Goal: Task Accomplishment & Management: Use online tool/utility

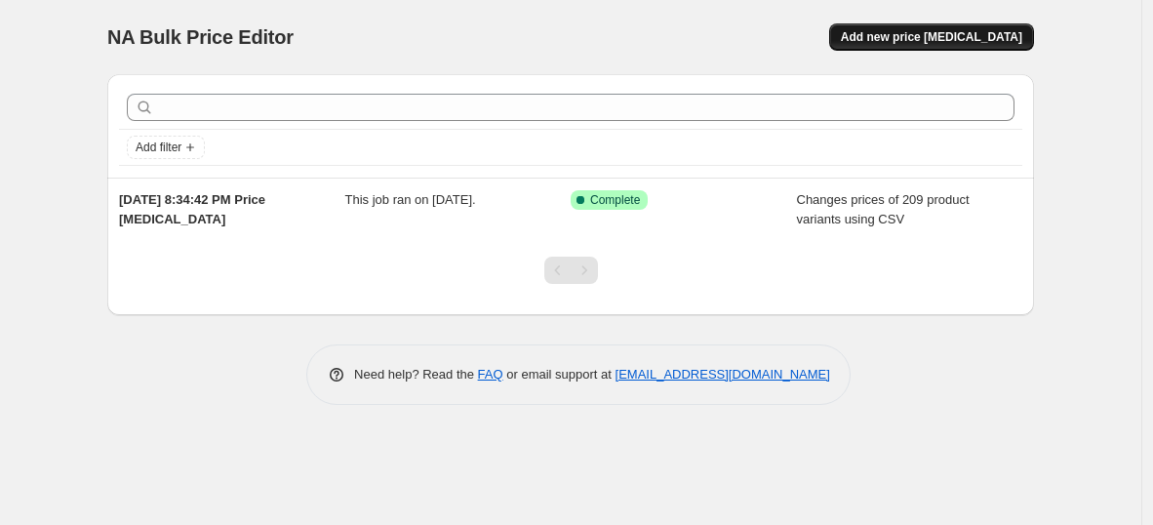
click at [956, 37] on span "Add new price [MEDICAL_DATA]" at bounding box center [931, 37] width 181 height 16
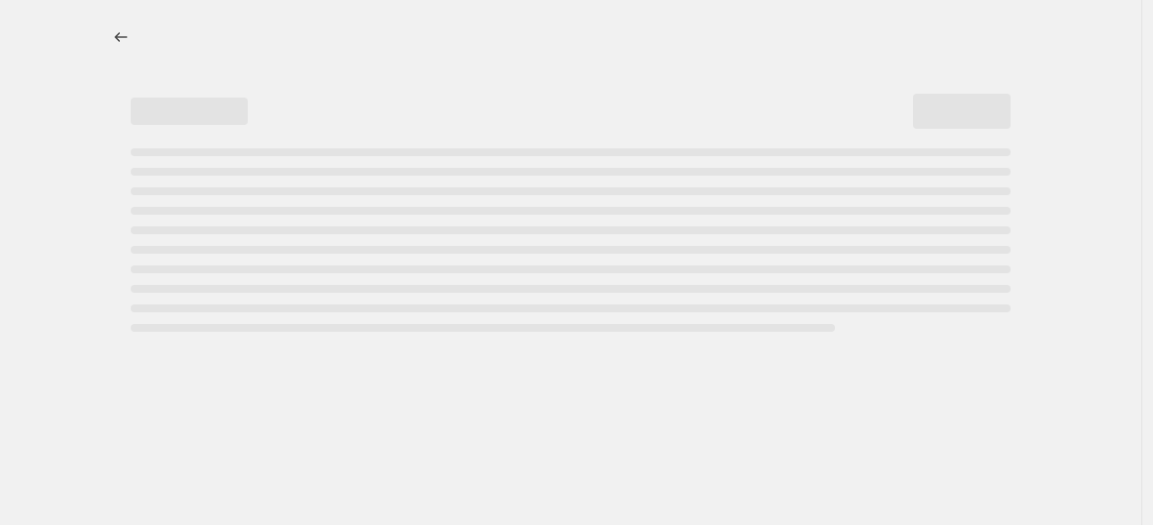
select select "percentage"
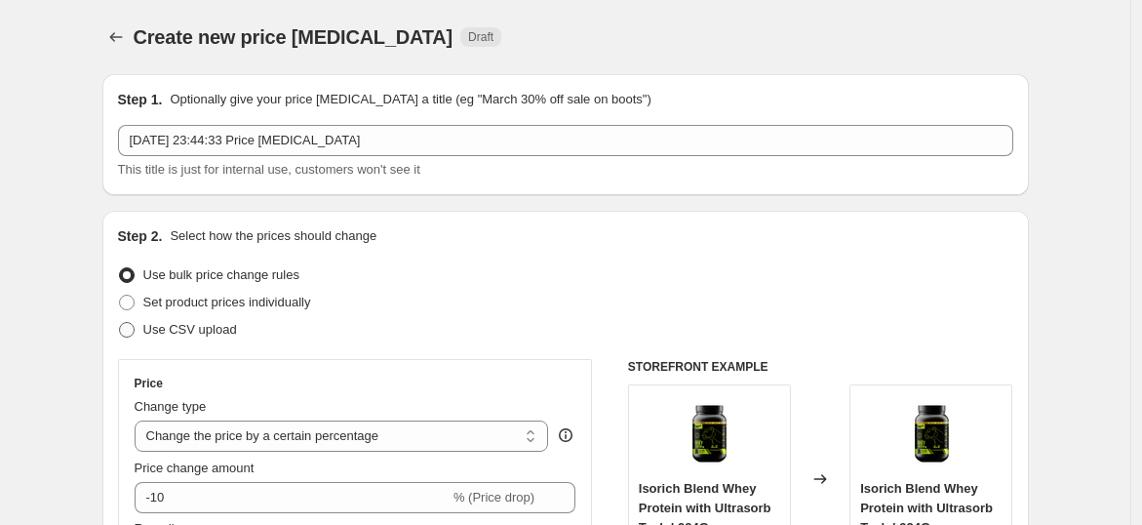
click at [172, 335] on span "Use CSV upload" at bounding box center [190, 329] width 94 height 15
click at [120, 323] on input "Use CSV upload" at bounding box center [119, 322] width 1 height 1
radio input "true"
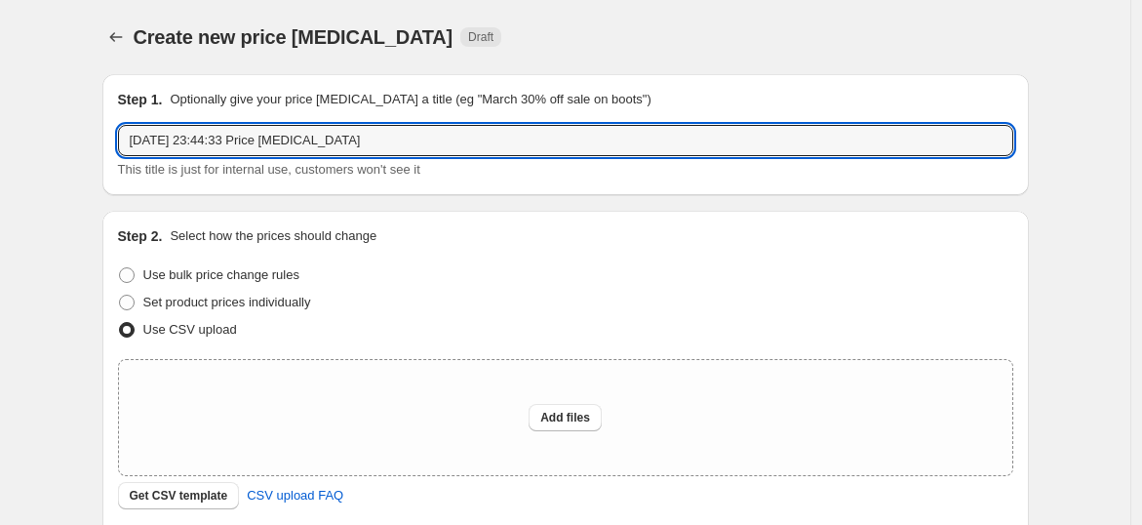
drag, startPoint x: 378, startPoint y: 145, endPoint x: 90, endPoint y: 143, distance: 288.7
click at [90, 143] on div "Create new price [MEDICAL_DATA]. This page is ready Create new price [MEDICAL_D…" at bounding box center [565, 435] width 973 height 870
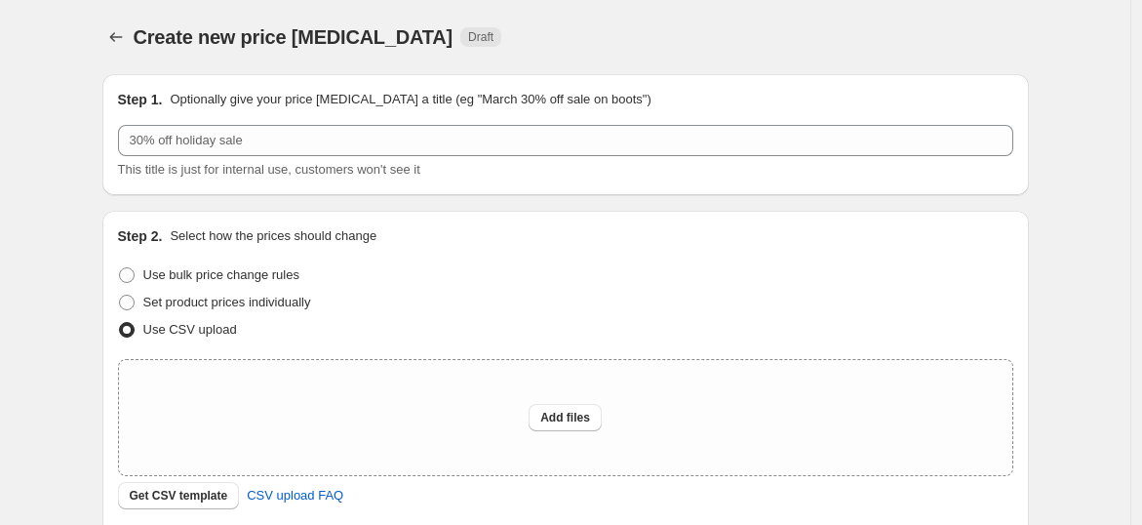
click at [90, 143] on div "Create new price change job. This page is ready Create new price change job Dra…" at bounding box center [565, 435] width 973 height 870
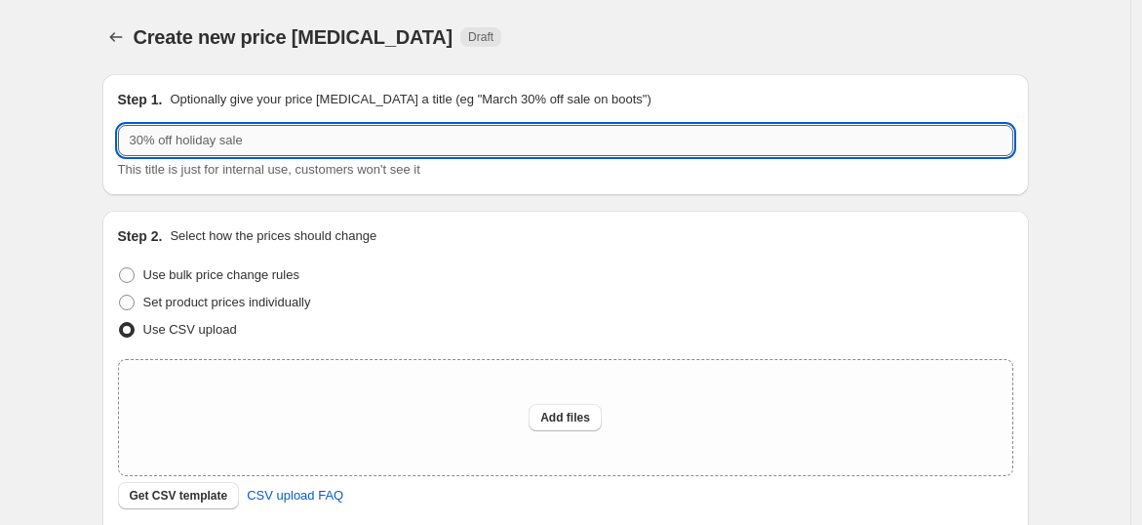
click at [150, 136] on input "text" at bounding box center [565, 140] width 895 height 31
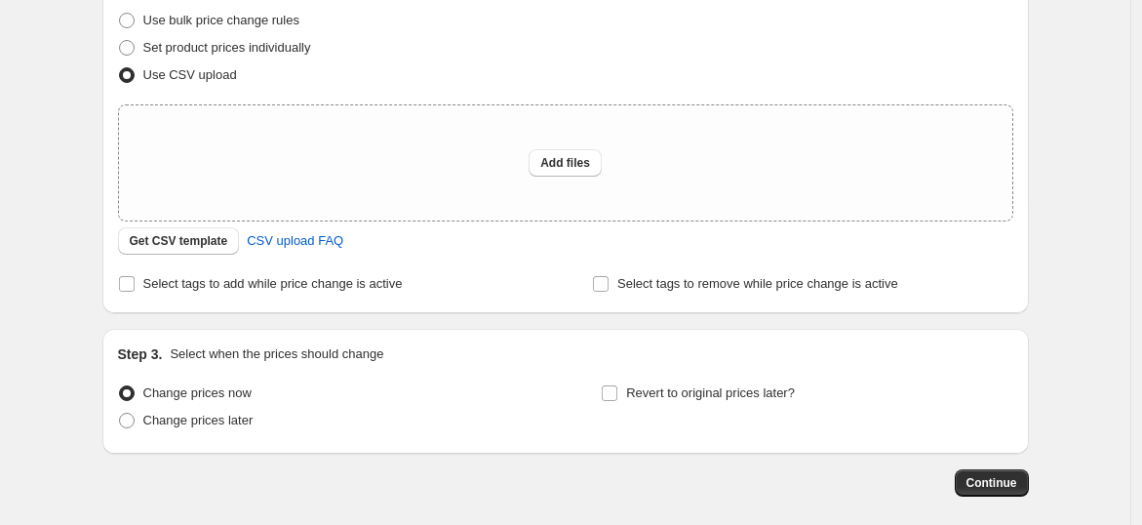
scroll to position [266, 0]
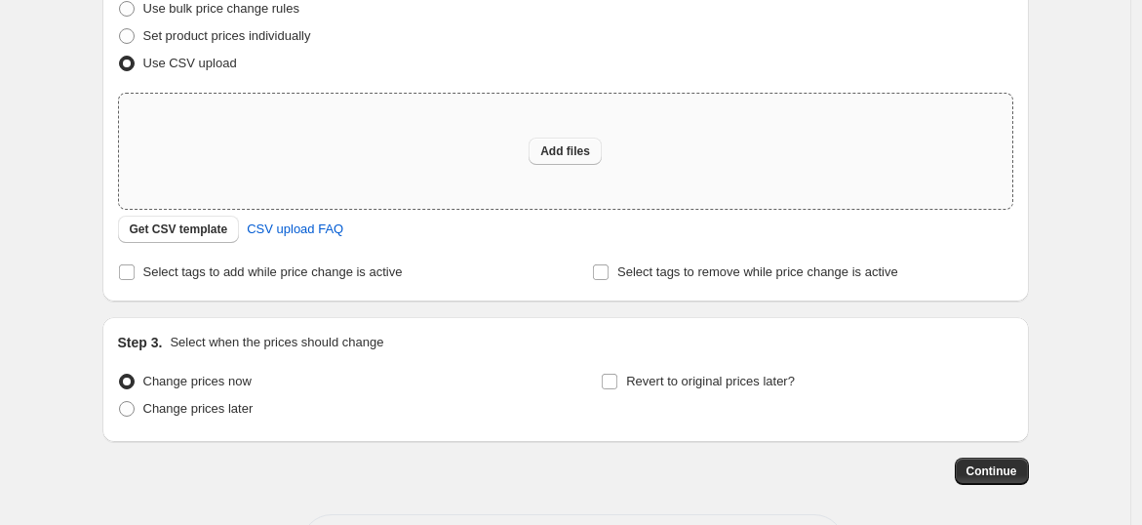
type input "Bau price and mrp on wellness"
click at [596, 143] on button "Add files" at bounding box center [565, 151] width 73 height 27
type input "C:\fakepath\csv_template_user_62473.csv"
click at [557, 138] on button "Add files" at bounding box center [565, 151] width 73 height 27
type input "C:\fakepath\csv_template_user_62473.csv"
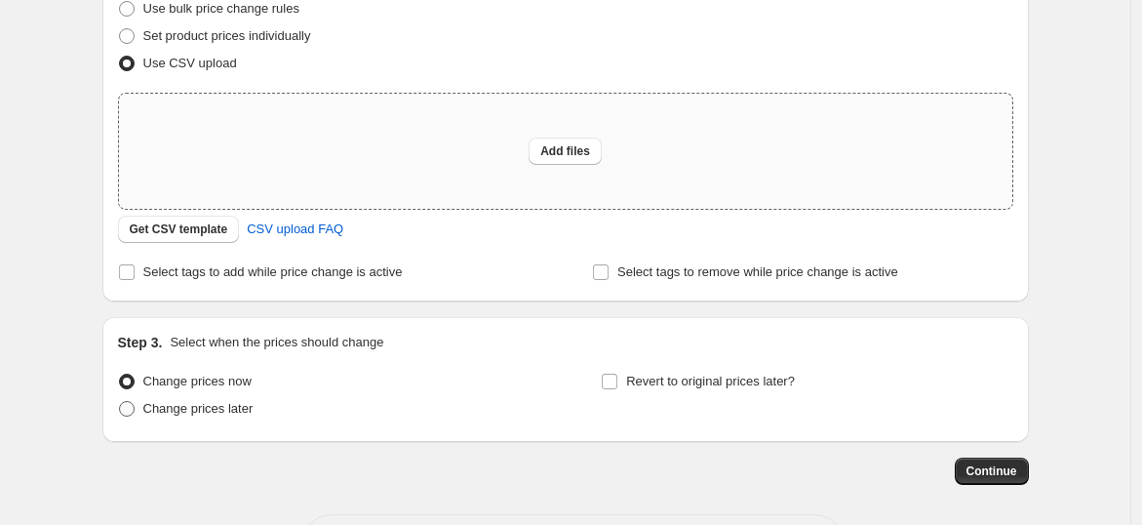
click at [142, 406] on label "Change prices later" at bounding box center [186, 408] width 136 height 27
click at [120, 402] on input "Change prices later" at bounding box center [119, 401] width 1 height 1
radio input "true"
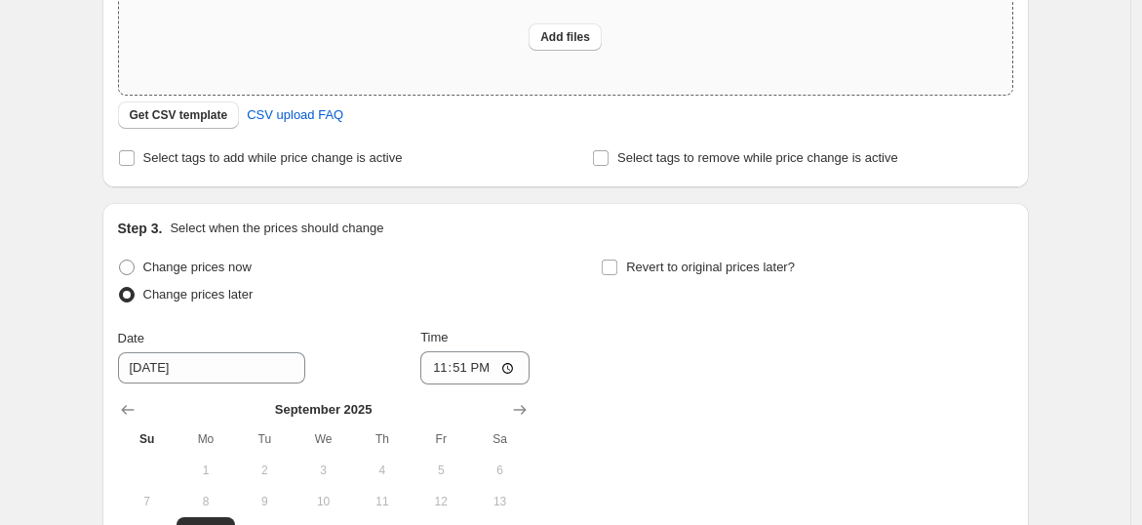
scroll to position [515, 0]
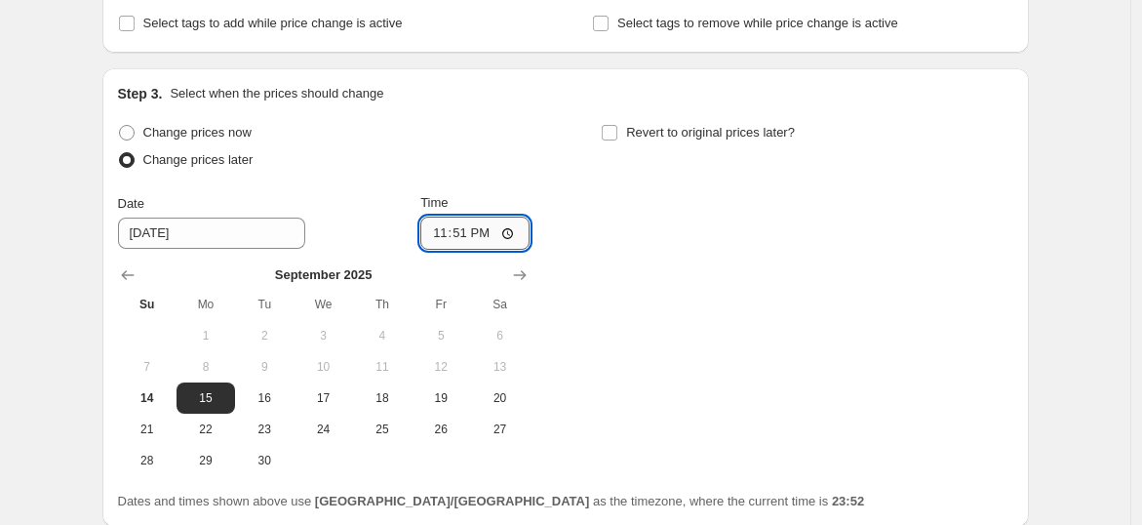
click at [506, 236] on input "23:51" at bounding box center [474, 233] width 109 height 33
type input "00:01"
click at [626, 308] on div "Change prices now Change prices later Date 9/15/2025 Time 00:01 September 2025 …" at bounding box center [565, 297] width 895 height 357
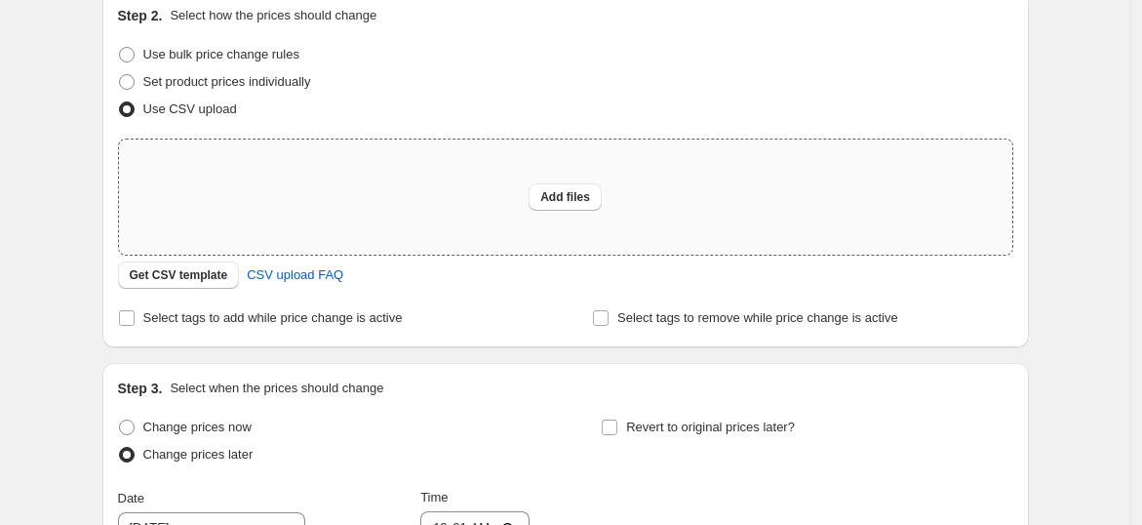
scroll to position [219, 0]
click at [579, 181] on div "Add files" at bounding box center [565, 197] width 893 height 115
type input "C:\fakepath\csv_template_user_62473.csv"
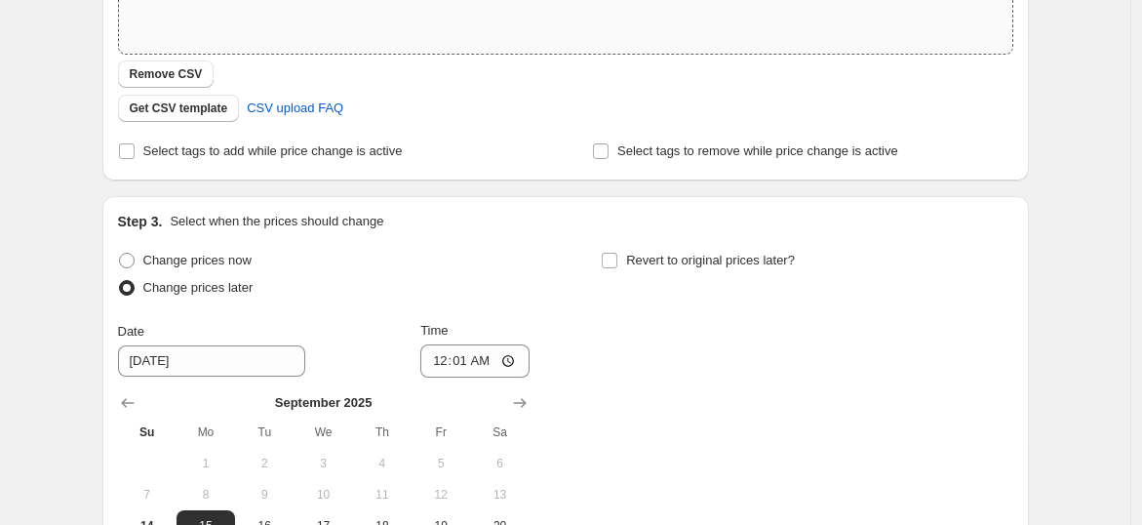
scroll to position [712, 0]
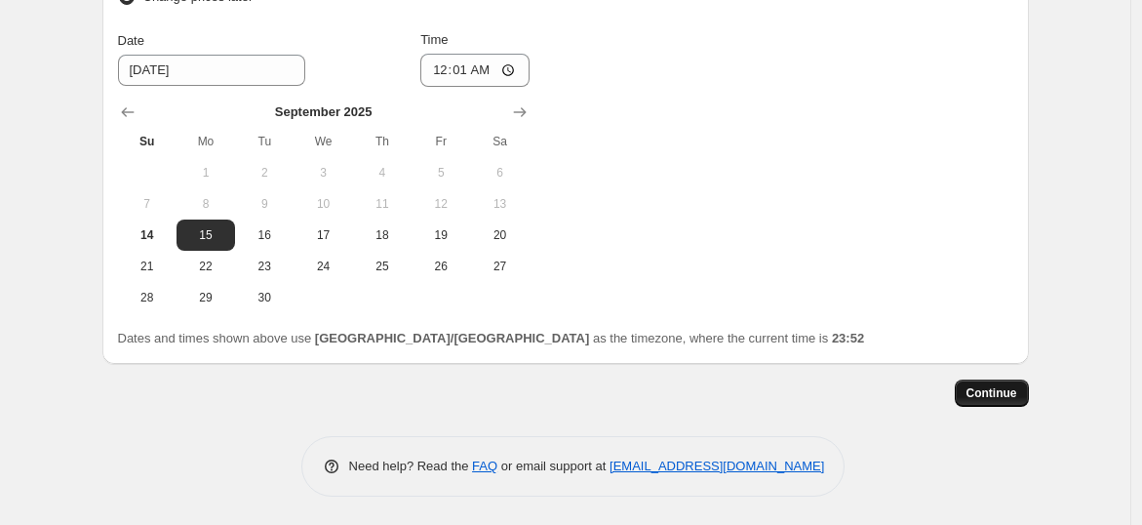
click at [997, 389] on span "Continue" at bounding box center [991, 393] width 51 height 16
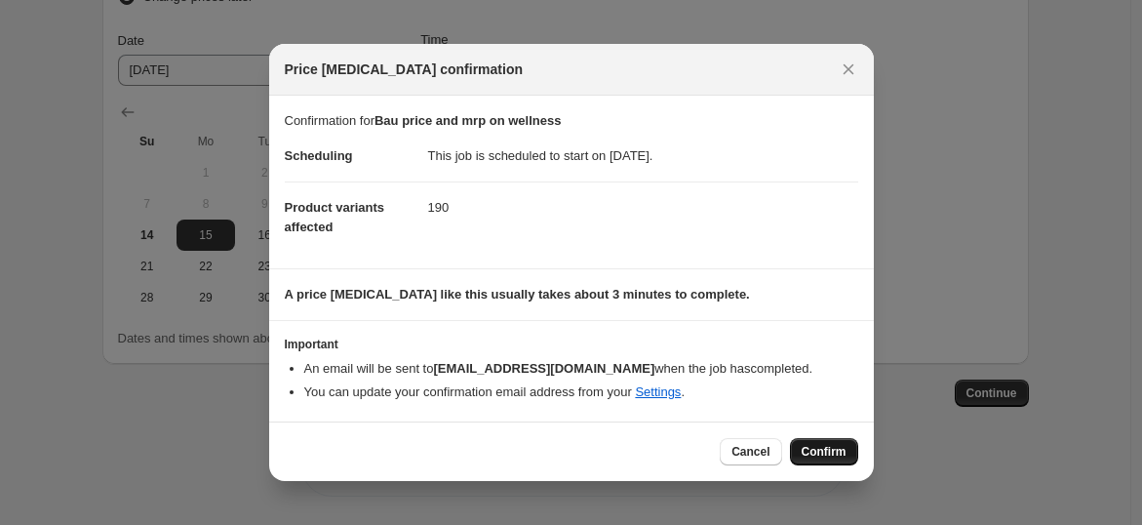
click at [815, 451] on span "Confirm" at bounding box center [824, 452] width 45 height 16
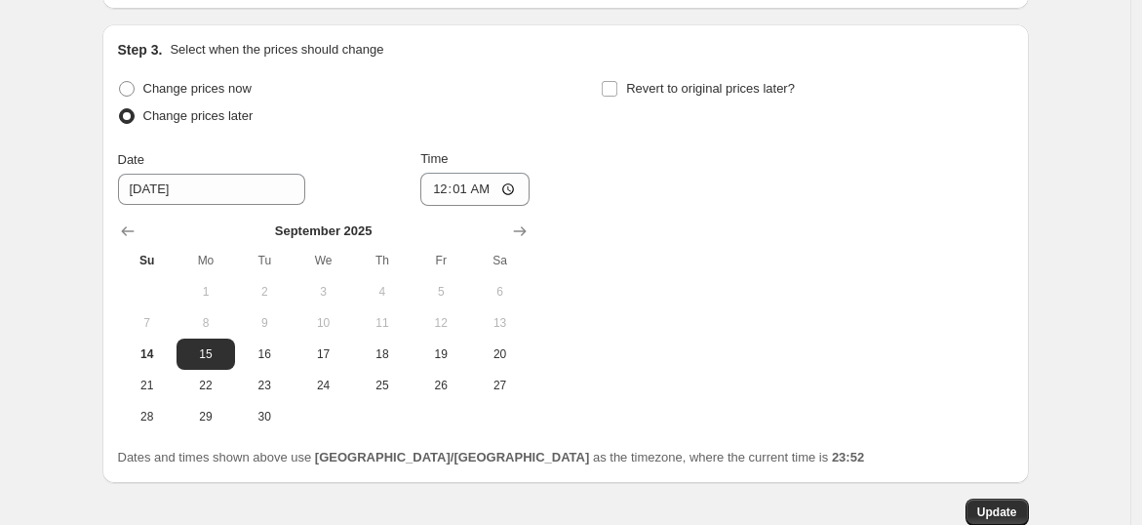
scroll to position [830, 0]
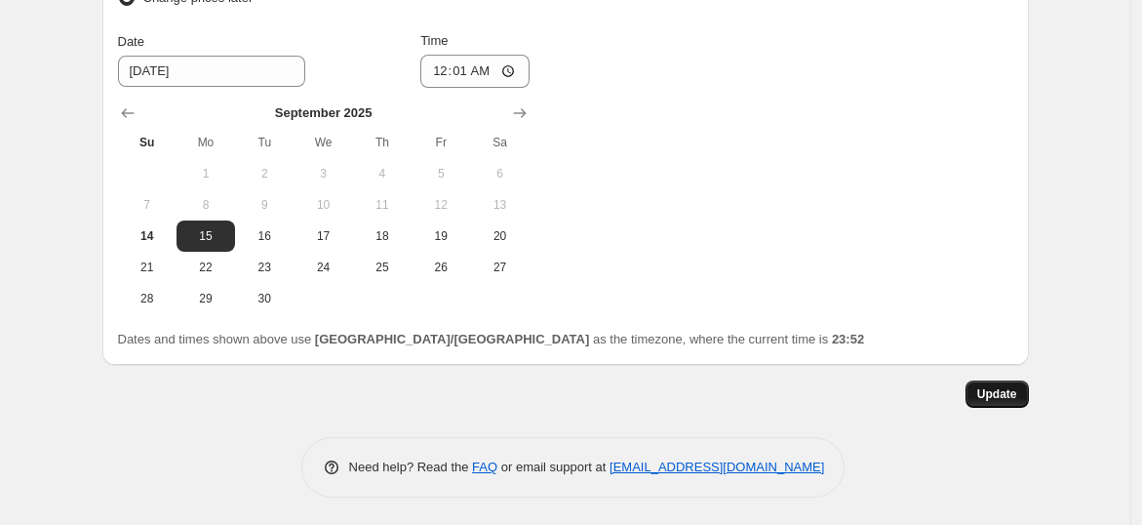
click at [994, 396] on span "Update" at bounding box center [997, 394] width 40 height 16
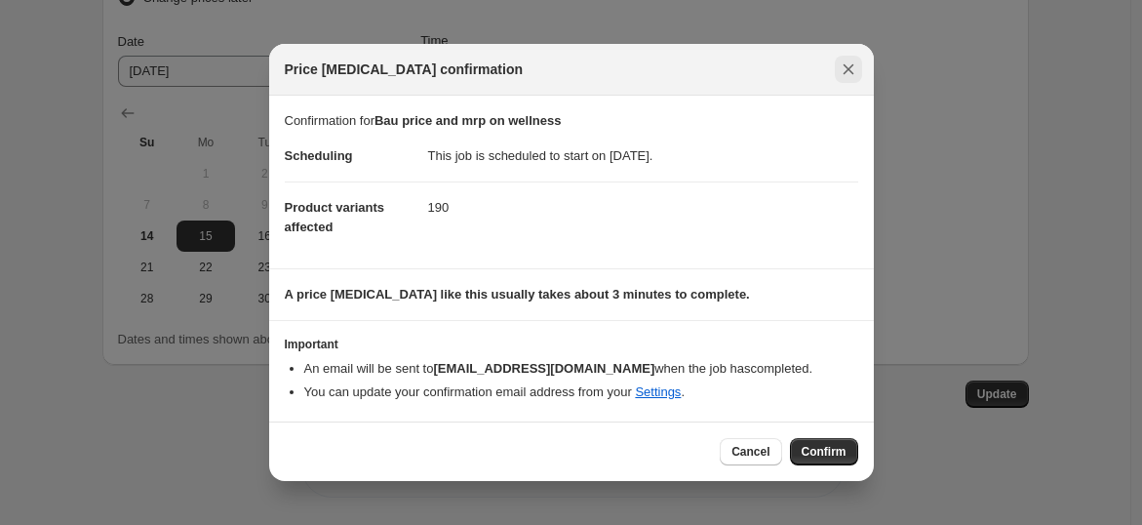
click at [847, 76] on icon "Close" at bounding box center [849, 69] width 20 height 20
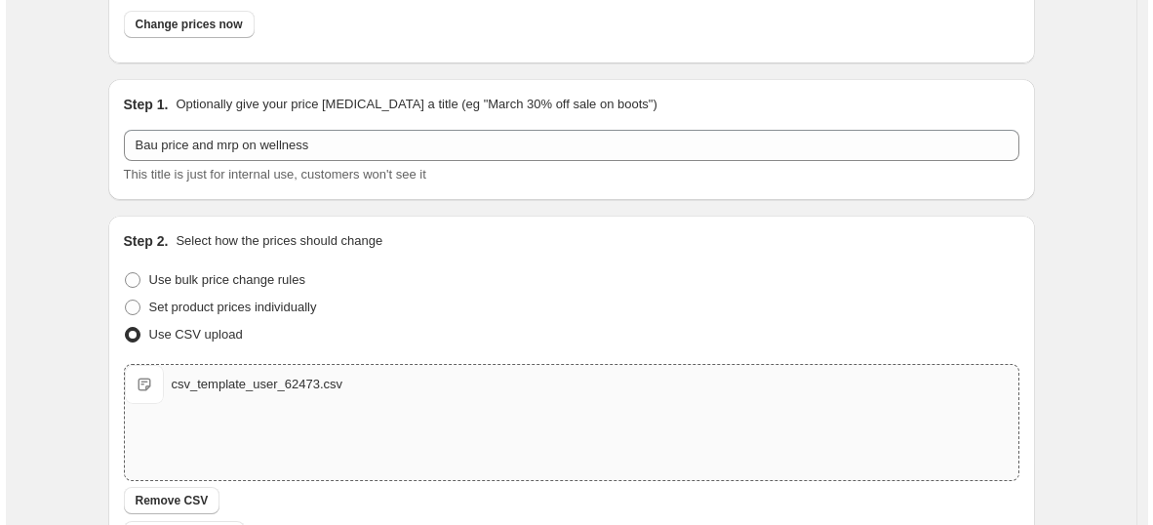
scroll to position [0, 0]
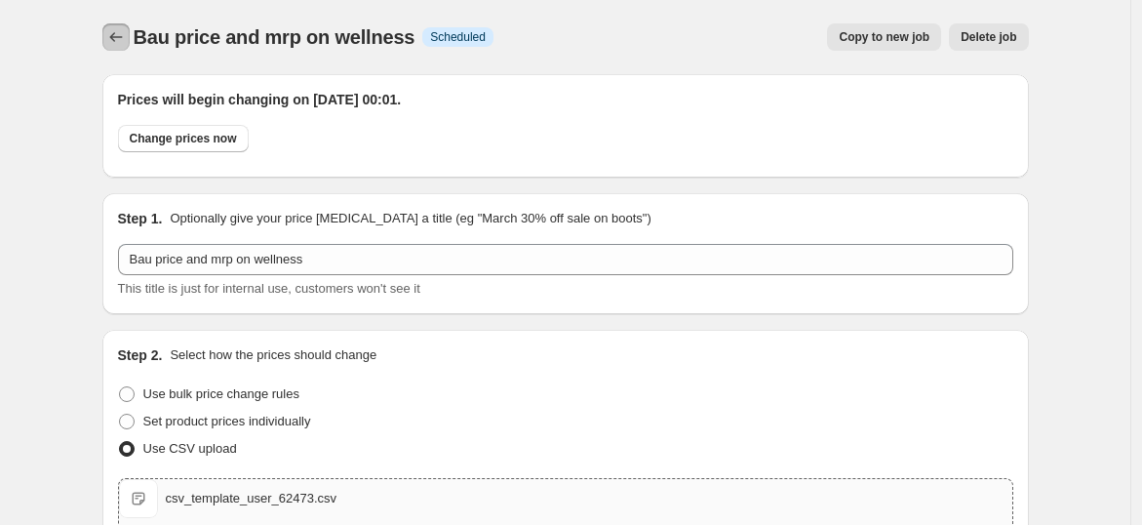
click at [123, 34] on icon "Price change jobs" at bounding box center [116, 37] width 20 height 20
